Goal: Task Accomplishment & Management: Manage account settings

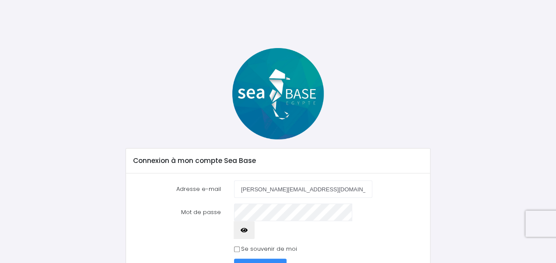
scroll to position [33, 0]
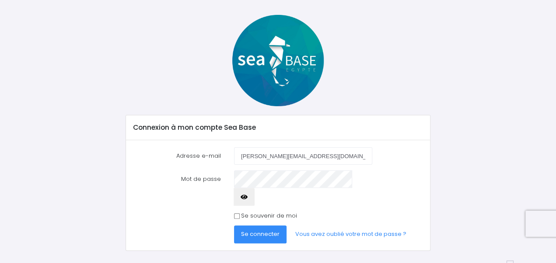
click at [237, 214] on input "Se souvenir de moi" at bounding box center [237, 217] width 6 height 6
checkbox input "true"
click at [269, 230] on span "Se connecter" at bounding box center [260, 234] width 39 height 8
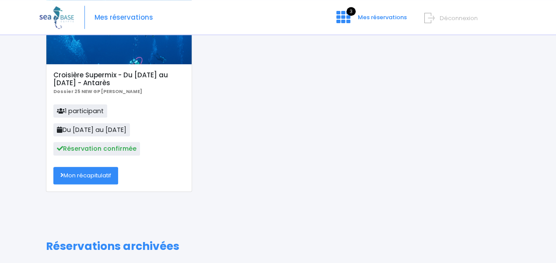
scroll to position [102, 0]
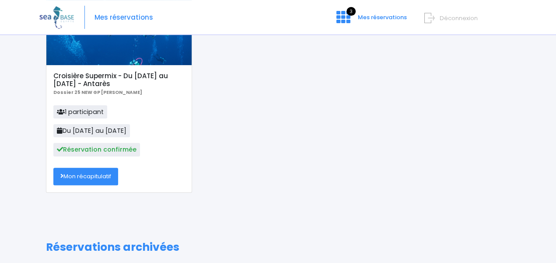
click at [457, 17] on span "Déconnexion" at bounding box center [459, 18] width 38 height 8
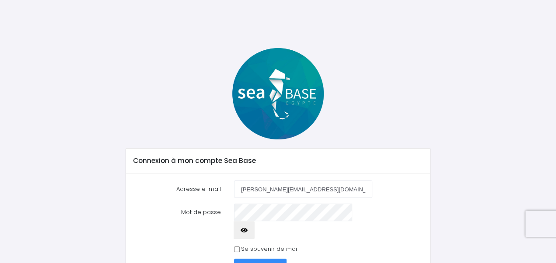
type input "[PERSON_NAME][EMAIL_ADDRESS][DOMAIN_NAME]"
